Goal: Use online tool/utility: Utilize a website feature to perform a specific function

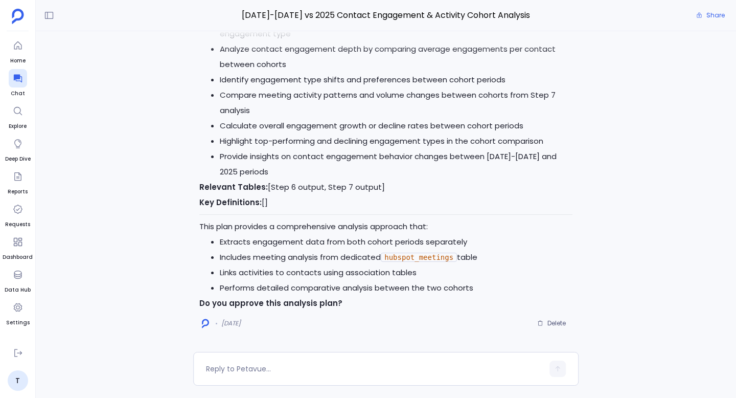
scroll to position [2038, 0]
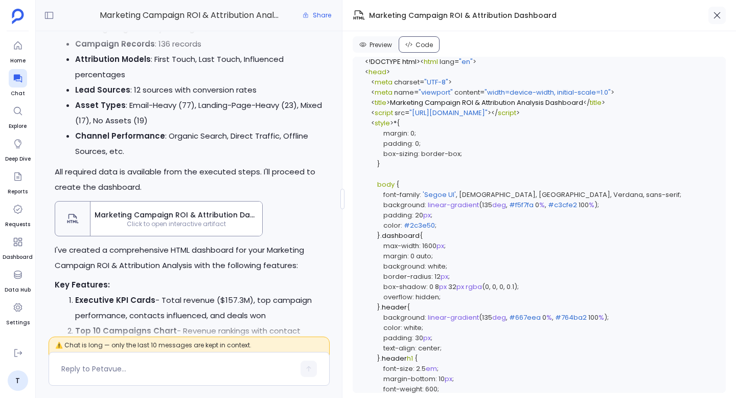
click at [718, 14] on icon "button" at bounding box center [717, 15] width 7 height 7
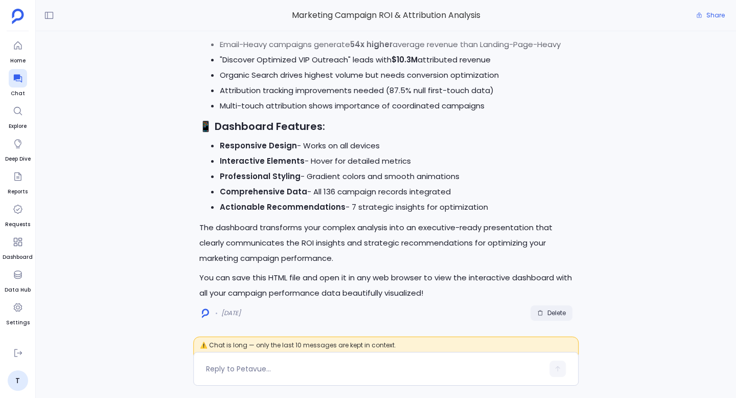
click at [549, 314] on span "Delete" at bounding box center [557, 313] width 18 height 8
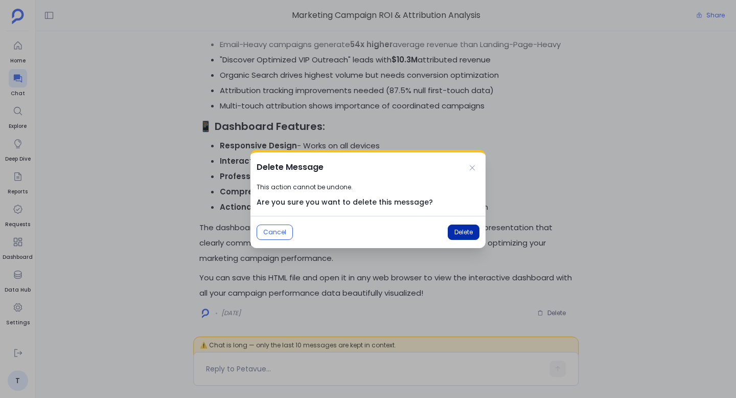
click at [463, 229] on span "Delete" at bounding box center [464, 232] width 18 height 8
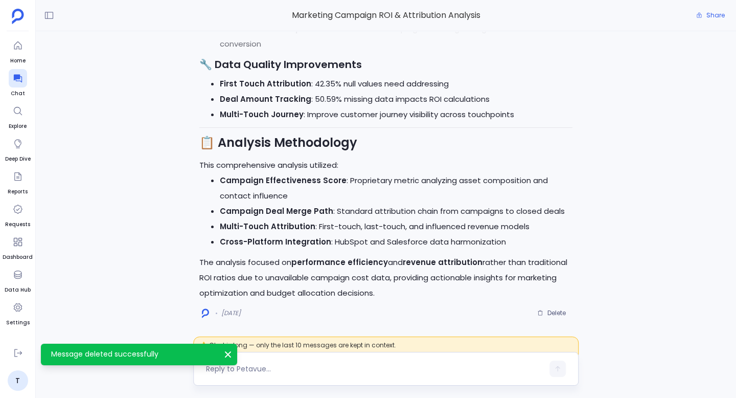
click at [311, 365] on textarea at bounding box center [374, 369] width 337 height 10
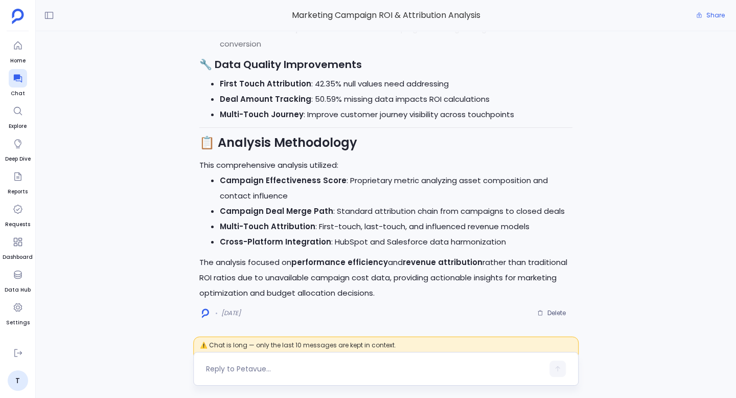
type textarea "O"
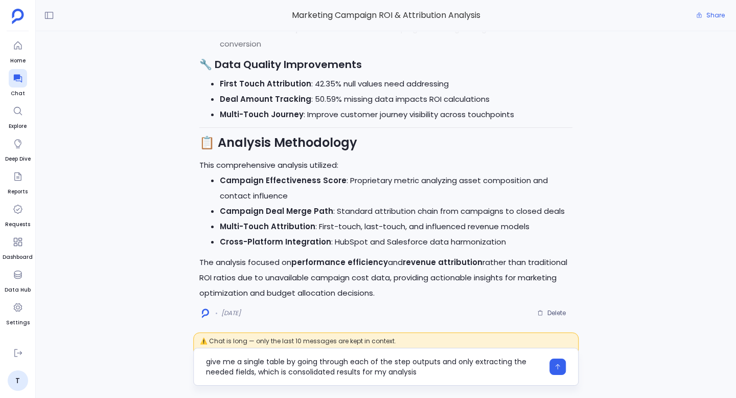
type textarea "give me a single table by going through each of the step outputs and only extra…"
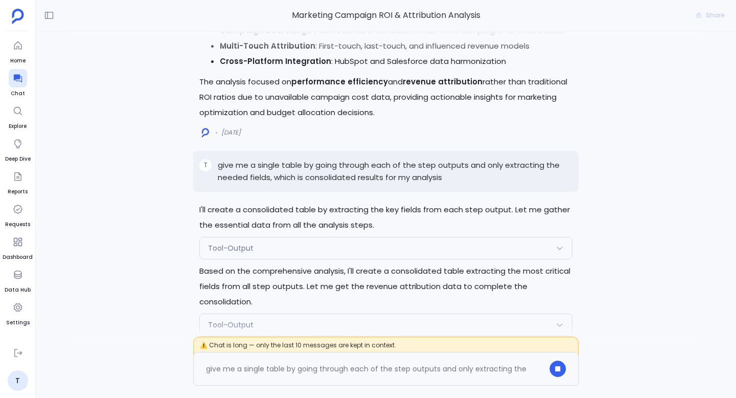
scroll to position [-464, 0]
click at [245, 253] on span "Tool-Output" at bounding box center [231, 248] width 46 height 10
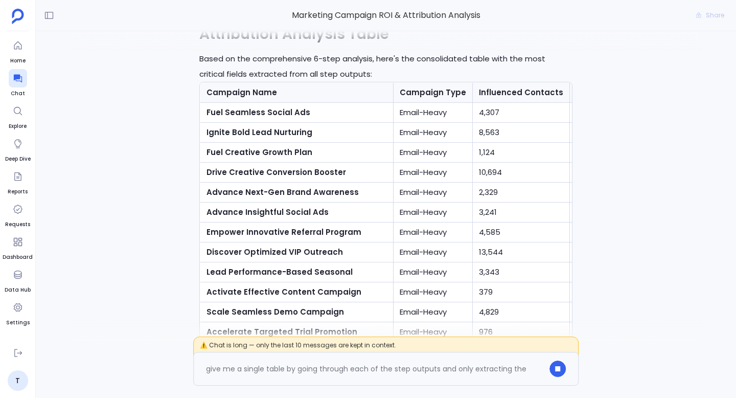
scroll to position [0, 0]
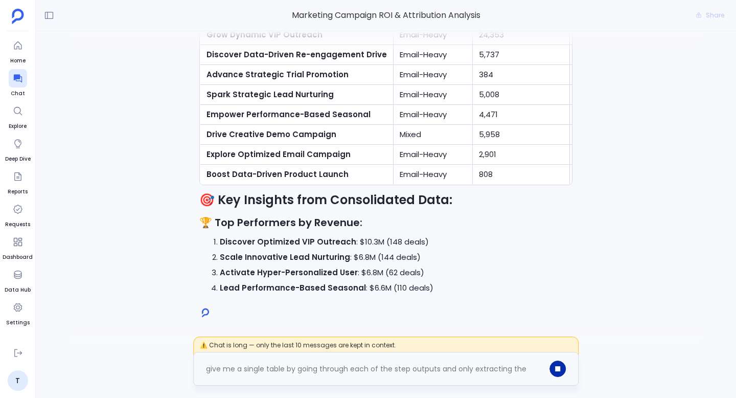
click at [563, 369] on button "button" at bounding box center [558, 368] width 16 height 16
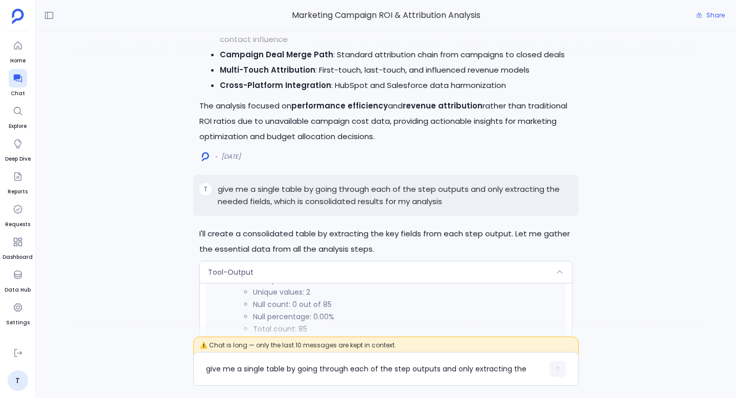
scroll to position [1849, 0]
click at [334, 185] on p "give me a single table by going through each of the step outputs and only extra…" at bounding box center [395, 195] width 355 height 25
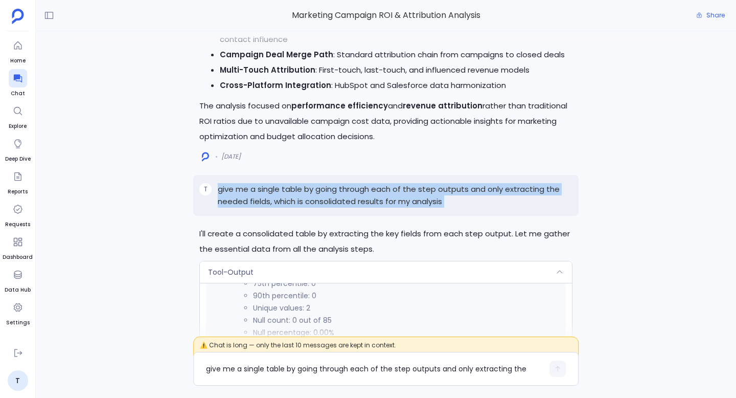
click at [334, 185] on p "give me a single table by going through each of the step outputs and only extra…" at bounding box center [395, 195] width 355 height 25
copy p "give me a single table by going through each of the step outputs and only extra…"
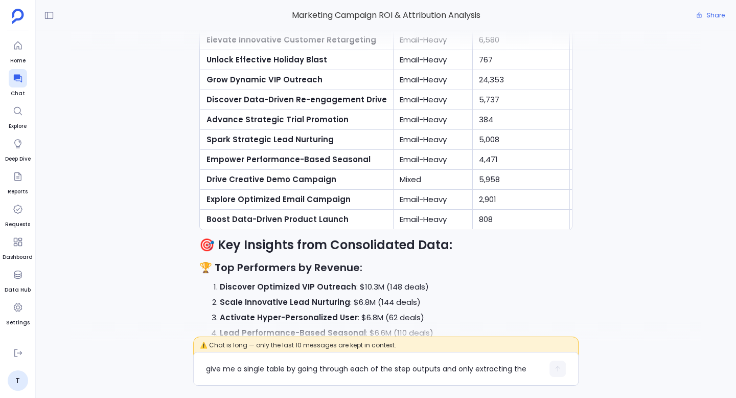
scroll to position [0, 0]
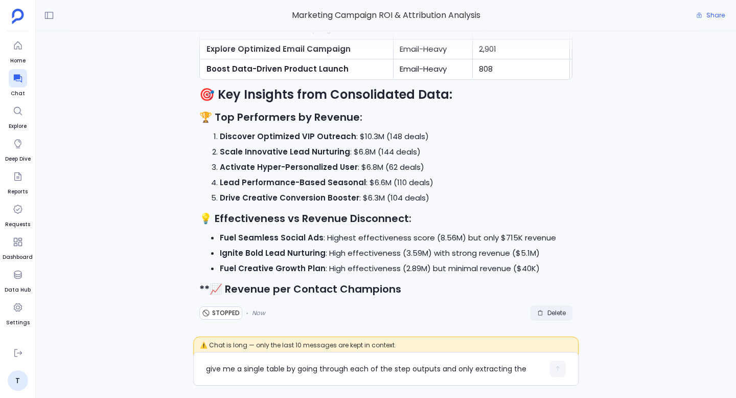
click at [549, 311] on span "Delete" at bounding box center [557, 313] width 18 height 8
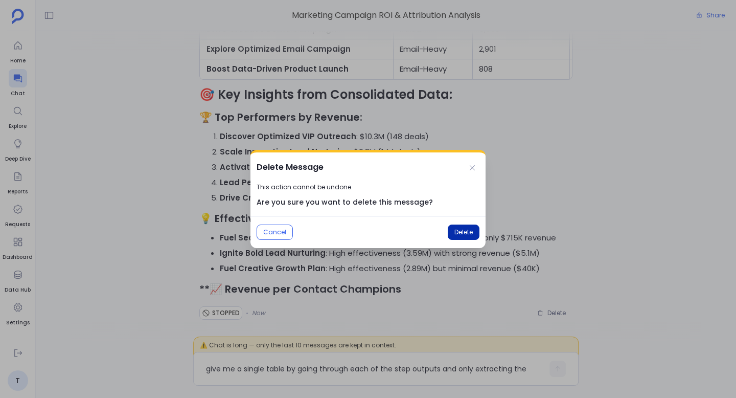
click at [467, 234] on span "Delete" at bounding box center [464, 232] width 18 height 8
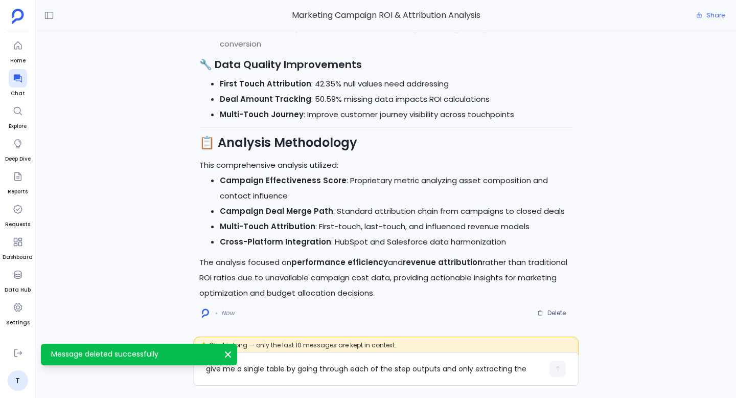
scroll to position [1873, 0]
click at [316, 372] on textarea "give me a single table by going through each of the step outputs and only extra…" at bounding box center [374, 369] width 337 height 10
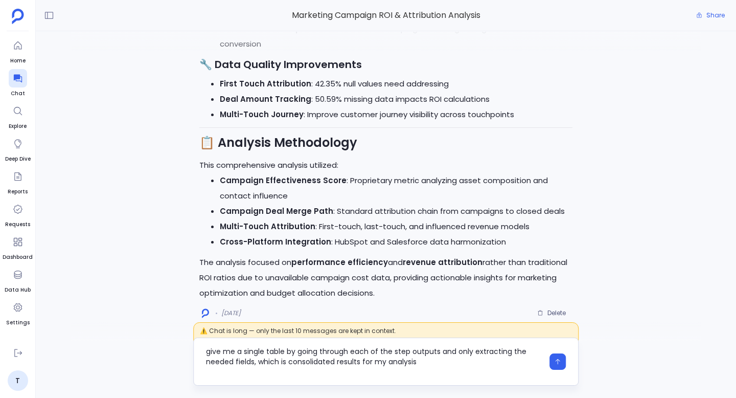
scroll to position [0, 0]
click at [208, 353] on textarea "give me a single table by going through each of the step outputs and only extra…" at bounding box center [374, 361] width 337 height 31
type textarea "generate a plan for give me a single table by going through each of the step ou…"
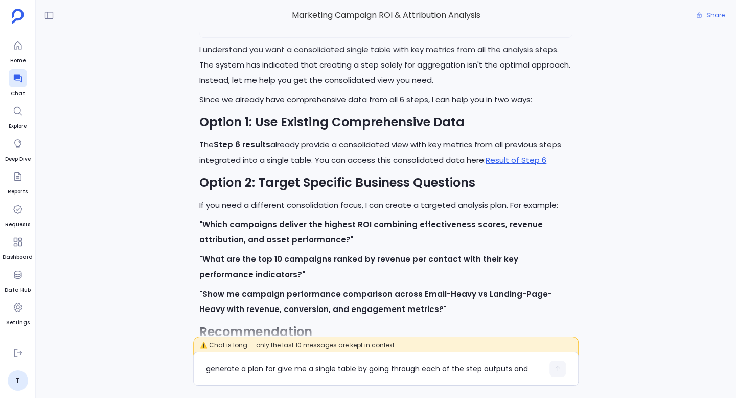
scroll to position [-252, 0]
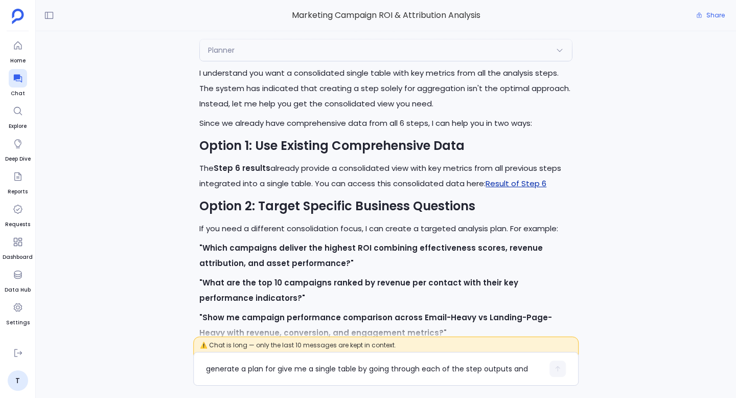
click at [516, 182] on link "Result of Step 6" at bounding box center [516, 183] width 61 height 11
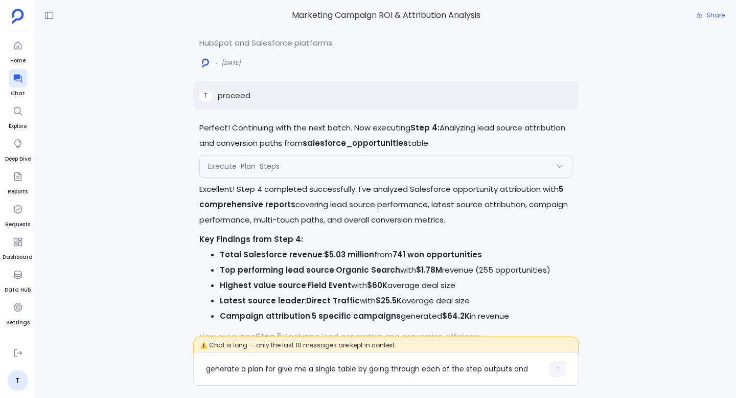
scroll to position [-2506, 0]
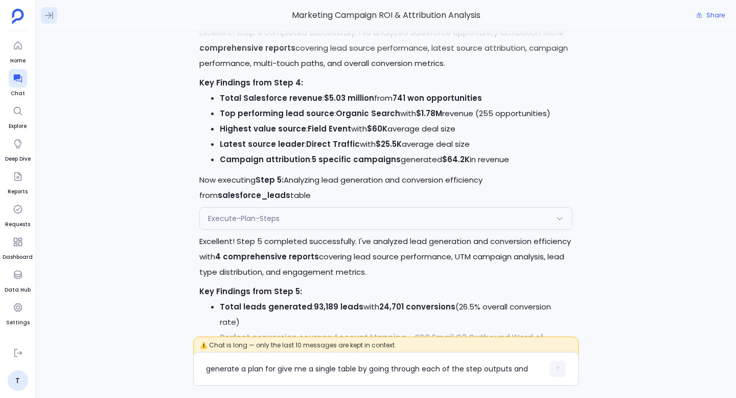
click at [53, 14] on icon at bounding box center [49, 15] width 10 height 10
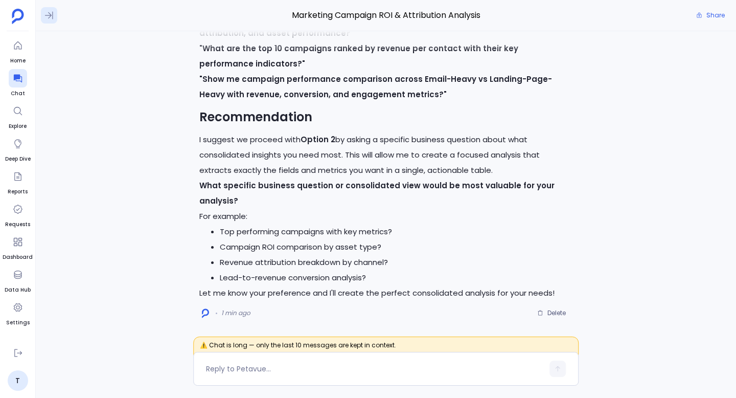
click at [54, 12] on icon at bounding box center [49, 15] width 10 height 10
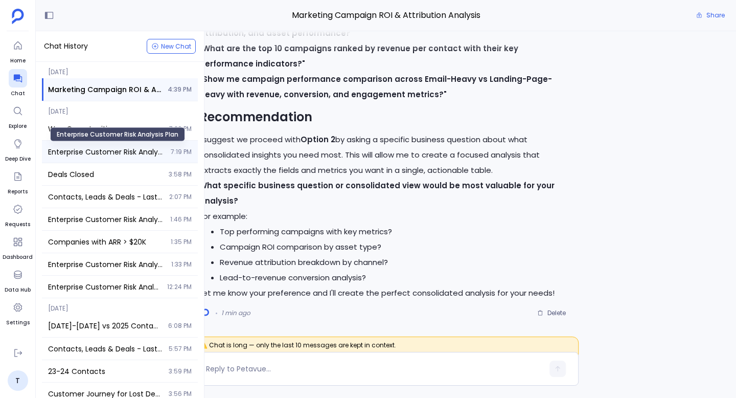
click at [100, 149] on span "Enterprise Customer Risk Analysis Plan" at bounding box center [106, 152] width 117 height 10
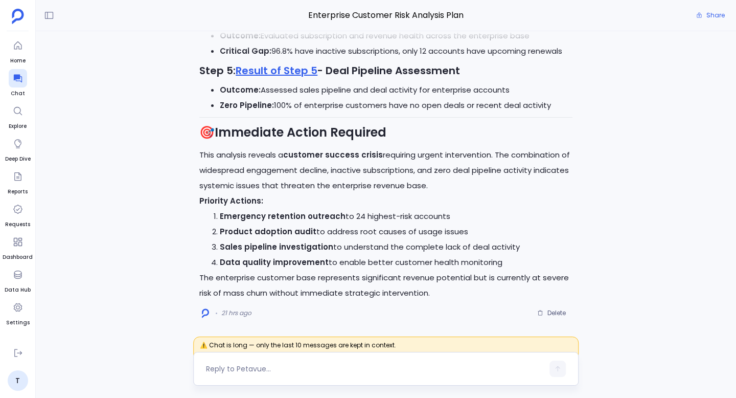
click at [286, 370] on textarea at bounding box center [374, 369] width 337 height 10
click at [256, 379] on div at bounding box center [386, 369] width 386 height 34
click at [267, 370] on textarea at bounding box center [374, 369] width 337 height 10
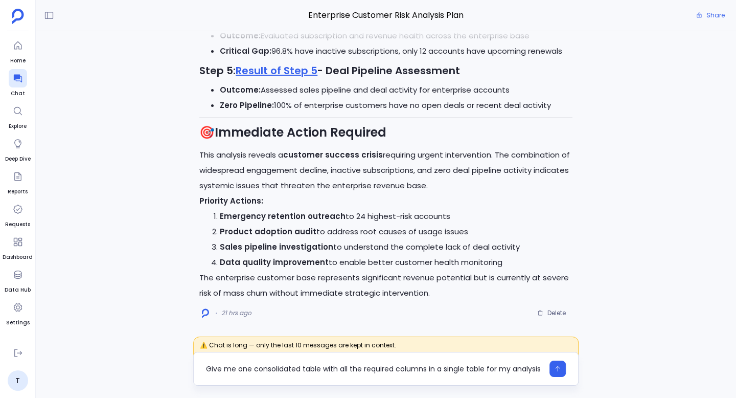
type textarea "Give me one consolidated table with all the required columns in a single table …"
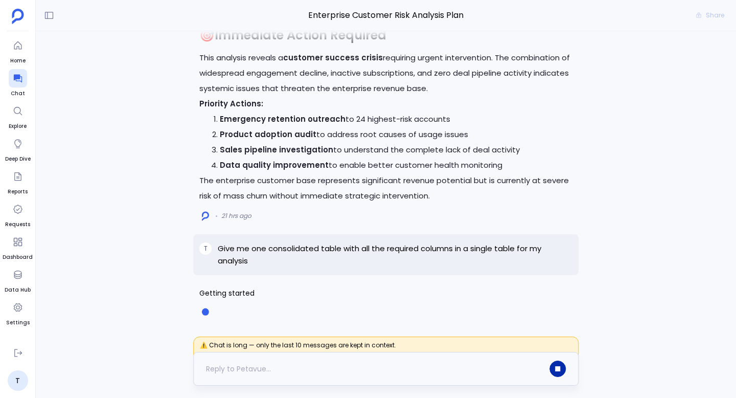
click at [560, 368] on button "button" at bounding box center [558, 368] width 16 height 16
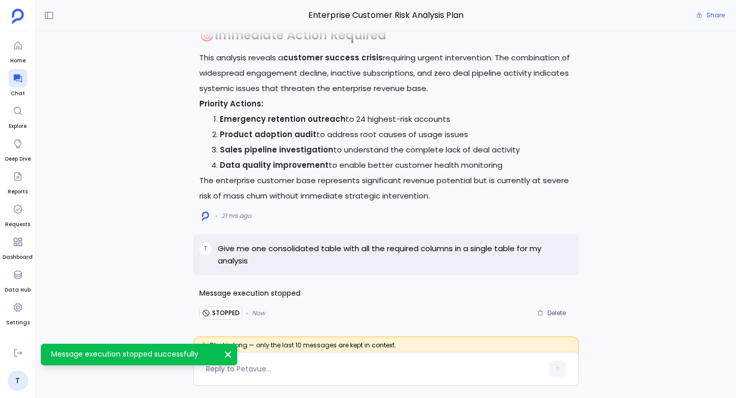
click at [431, 245] on p "Give me one consolidated table with all the required columns in a single table …" at bounding box center [395, 254] width 355 height 25
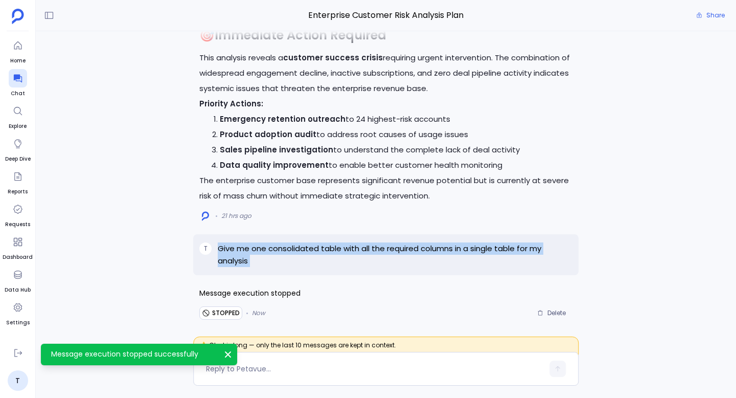
click at [431, 245] on p "Give me one consolidated table with all the required columns in a single table …" at bounding box center [395, 254] width 355 height 25
copy p "Give me one consolidated table with all the required columns in a single table …"
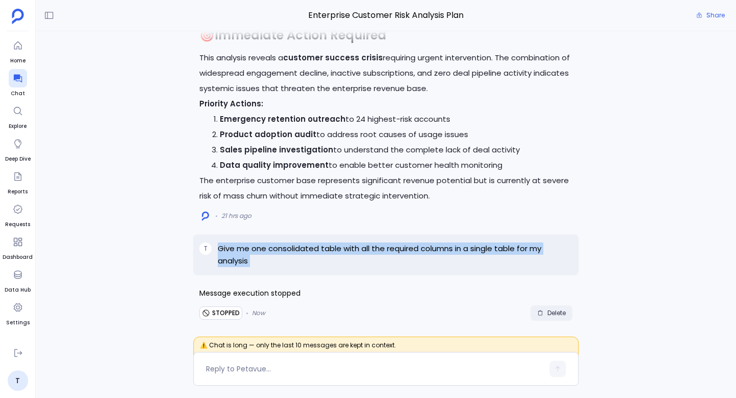
click at [553, 312] on span "Delete" at bounding box center [557, 313] width 18 height 8
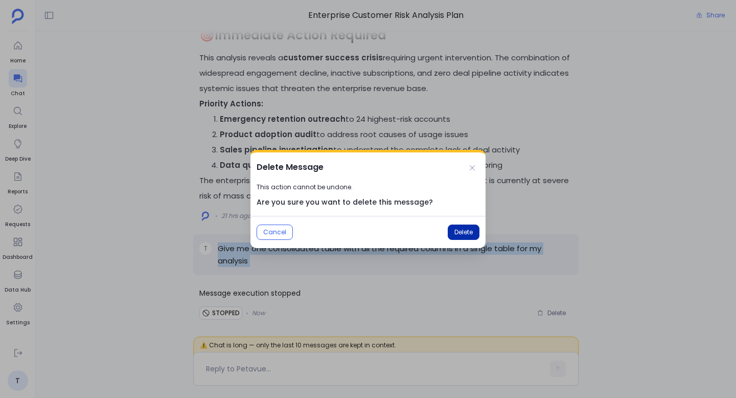
click at [463, 230] on span "Delete" at bounding box center [464, 232] width 18 height 8
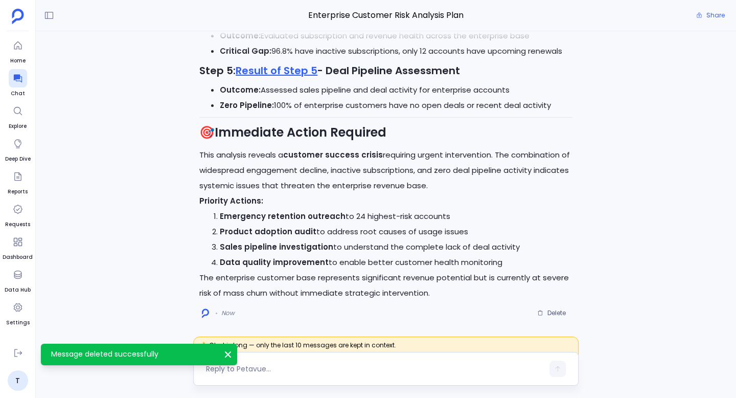
click at [308, 369] on textarea at bounding box center [374, 369] width 337 height 10
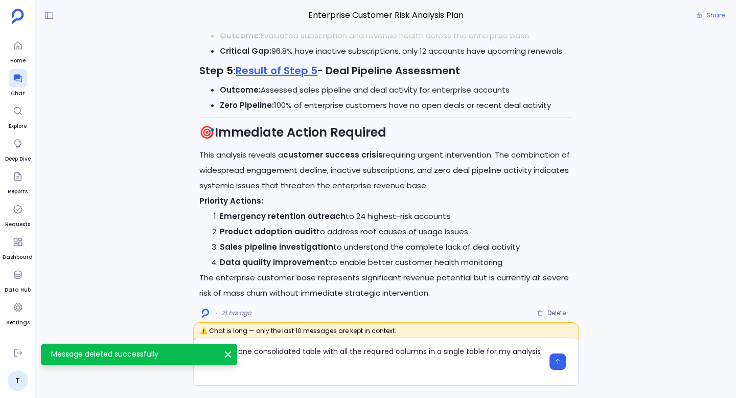
click at [229, 355] on icon "Message deleted successfully" at bounding box center [228, 354] width 6 height 6
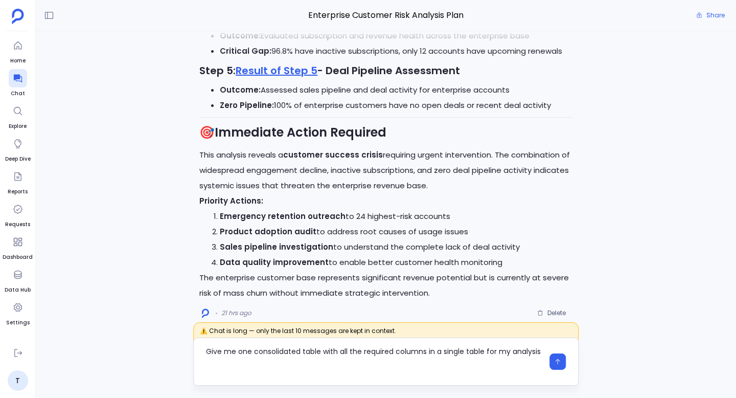
click at [207, 350] on textarea "Give me one consolidated table with all the required columns in a single table …" at bounding box center [374, 361] width 337 height 31
type textarea "Generate plan and Give me one consolidated table with all the required columns …"
click at [558, 362] on icon "button" at bounding box center [557, 361] width 7 height 7
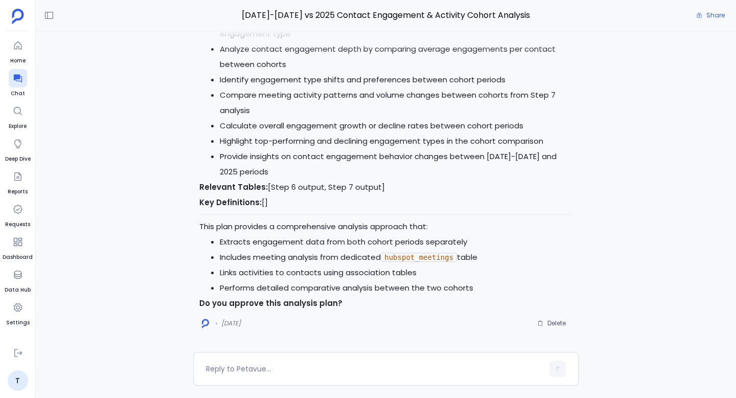
scroll to position [2038, 0]
